Goal: Task Accomplishment & Management: Use online tool/utility

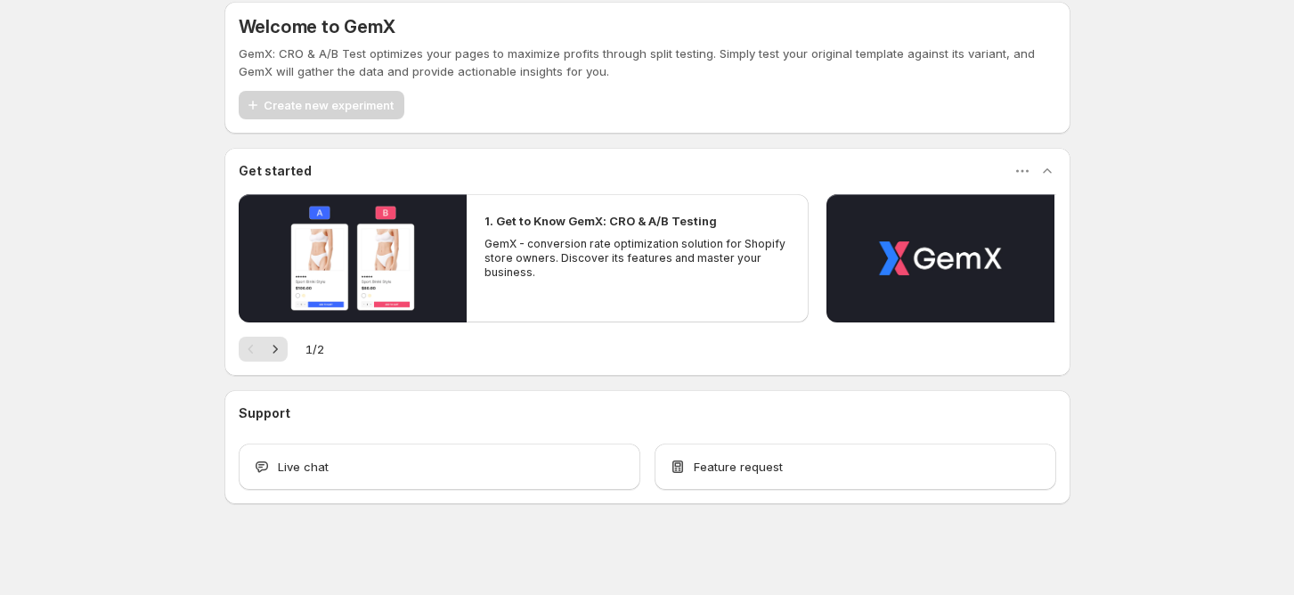
scroll to position [21, 0]
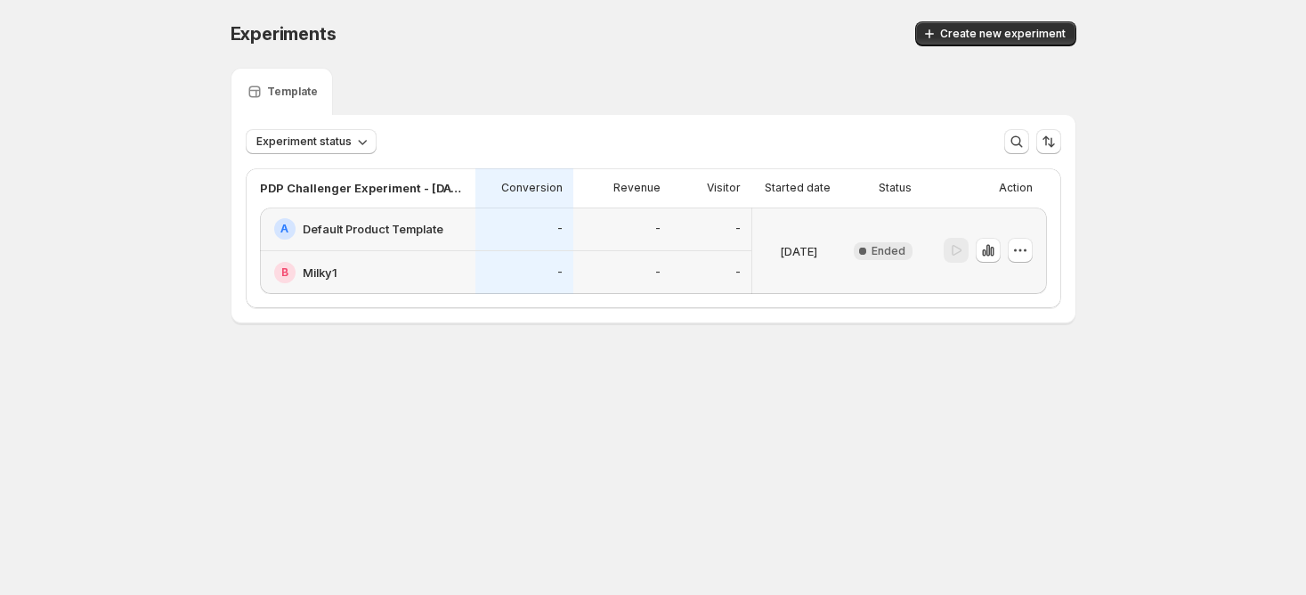
click at [329, 232] on h2 "Default Product Template" at bounding box center [373, 229] width 141 height 18
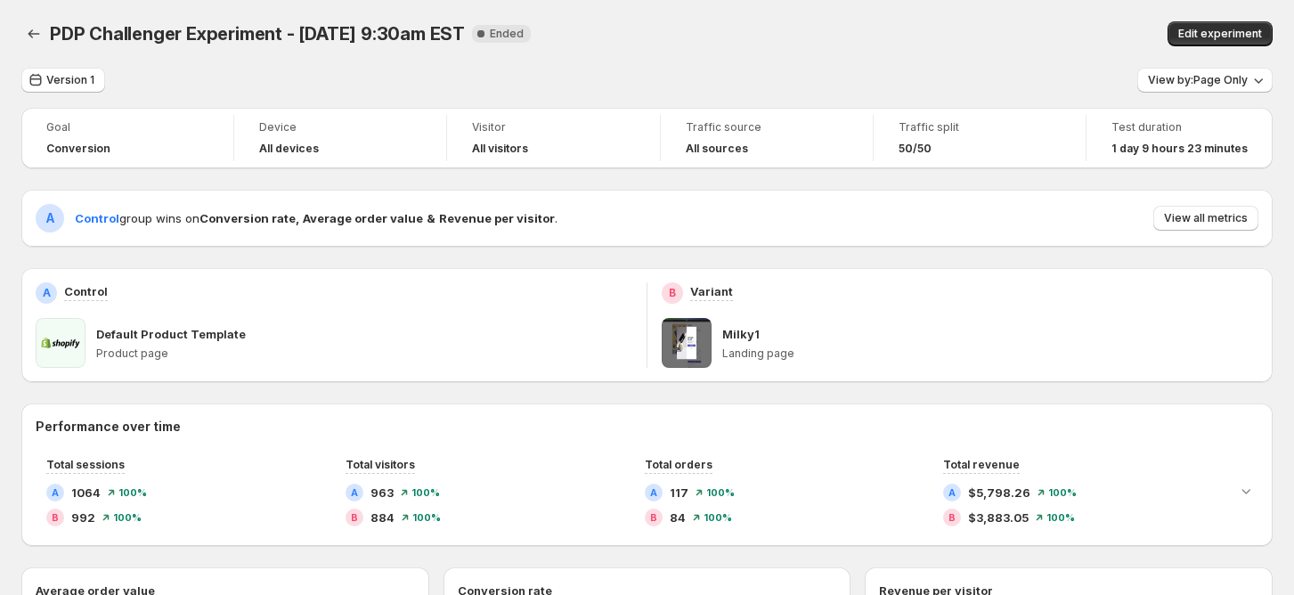
click at [186, 338] on p "Default Product Template" at bounding box center [171, 334] width 150 height 18
click at [1198, 23] on button "Edit experiment" at bounding box center [1219, 33] width 105 height 25
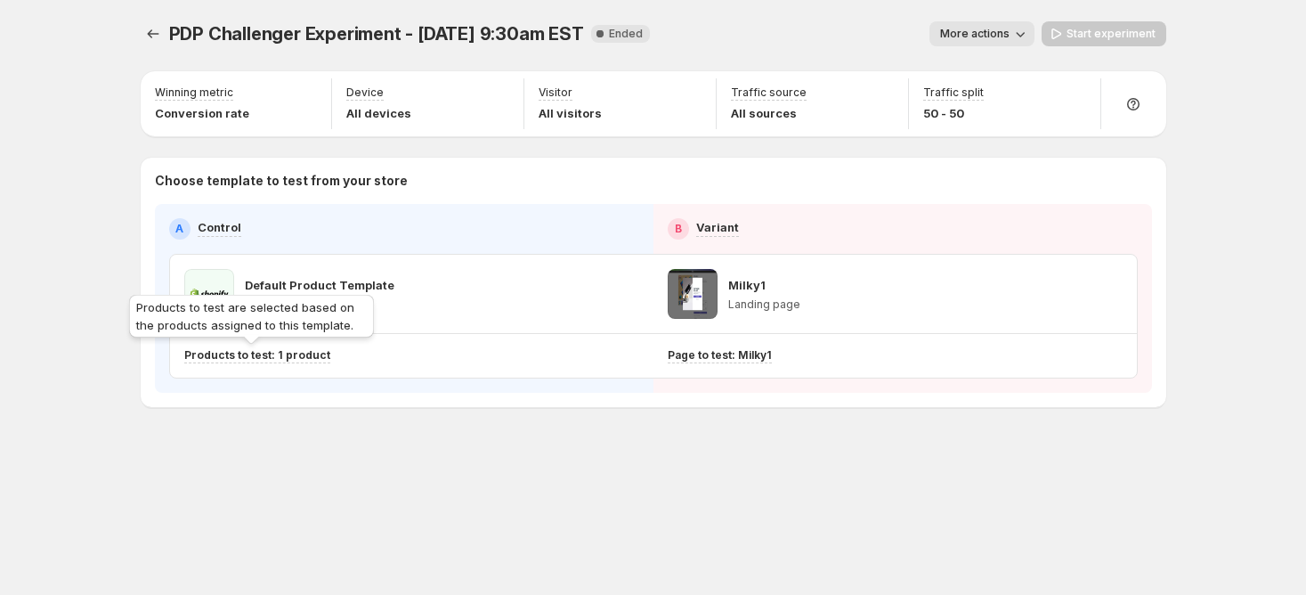
click at [223, 350] on p "Products to test: 1 product" at bounding box center [257, 355] width 146 height 14
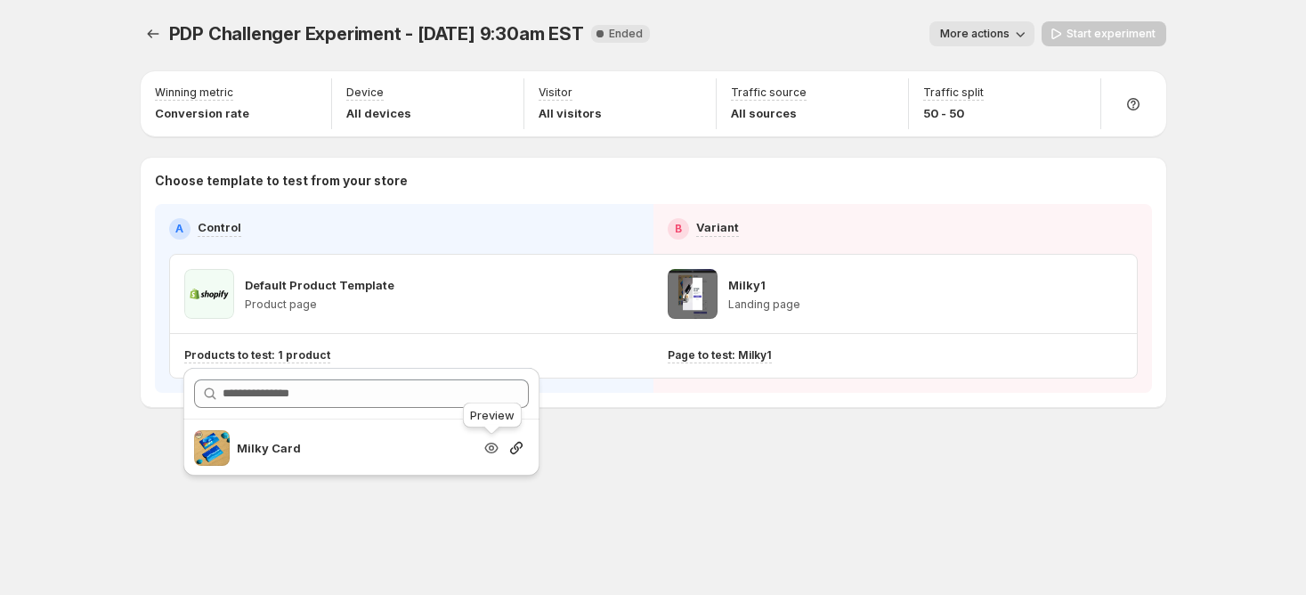
click at [499, 450] on icon "Search for and select a customer segment" at bounding box center [492, 448] width 18 height 18
click at [250, 305] on p "Product page" at bounding box center [320, 304] width 150 height 14
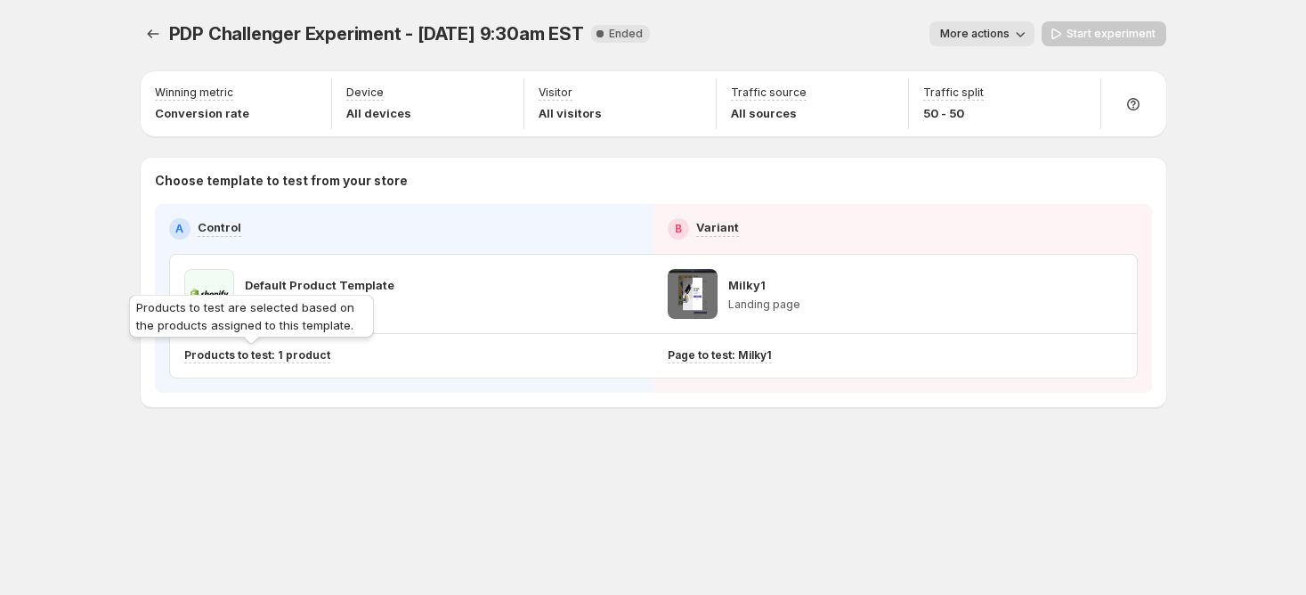
click at [289, 361] on p "Products to test: 1 product" at bounding box center [257, 355] width 146 height 14
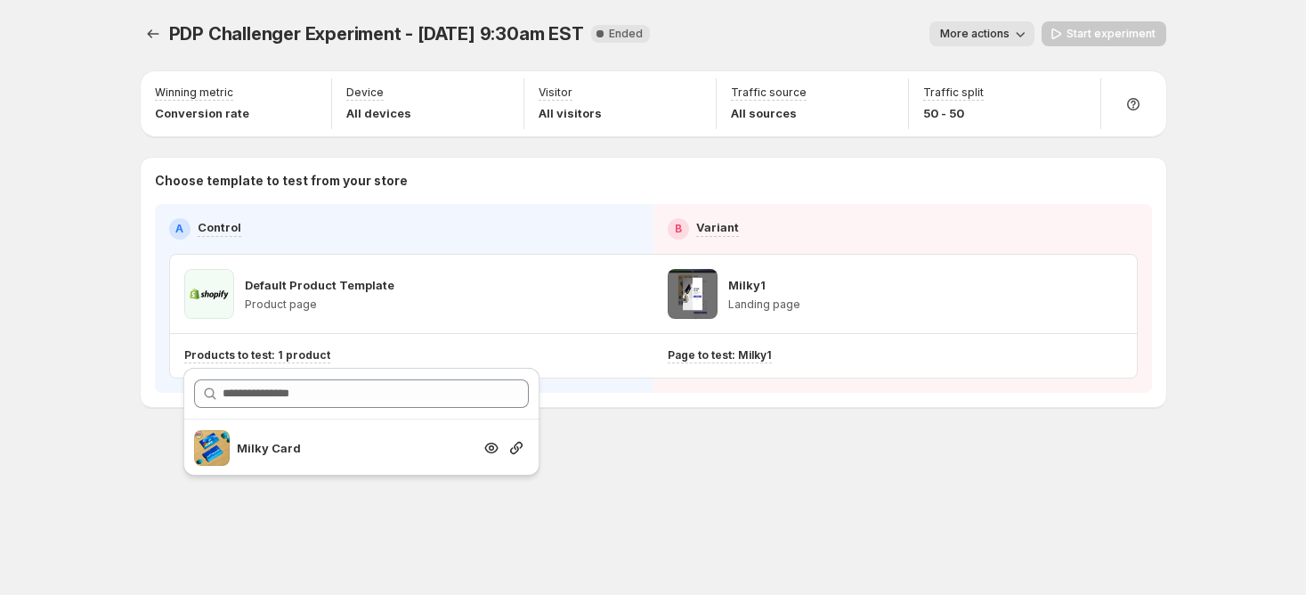
click at [281, 451] on p "Milky Card" at bounding box center [354, 448] width 235 height 18
copy div "Milky Card"
